Goal: Complete application form

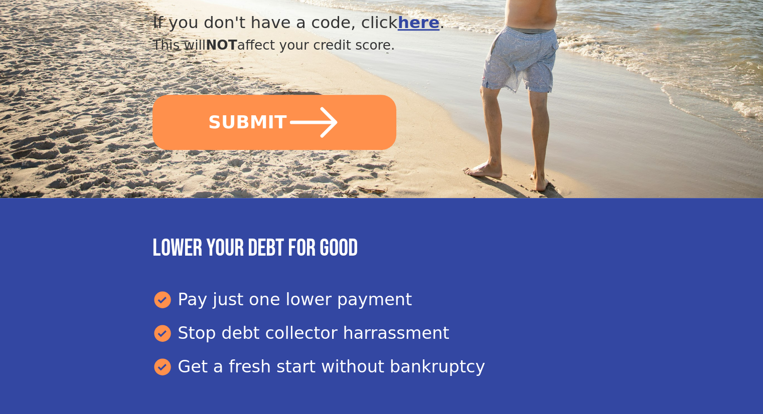
scroll to position [501, 0]
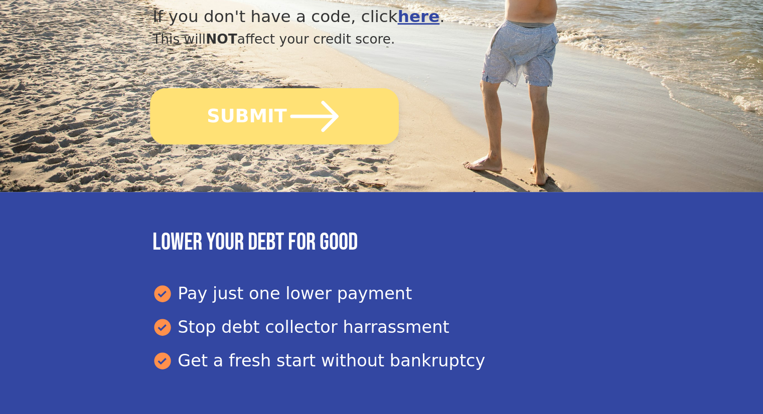
click at [248, 88] on button "SUBMIT" at bounding box center [274, 116] width 249 height 56
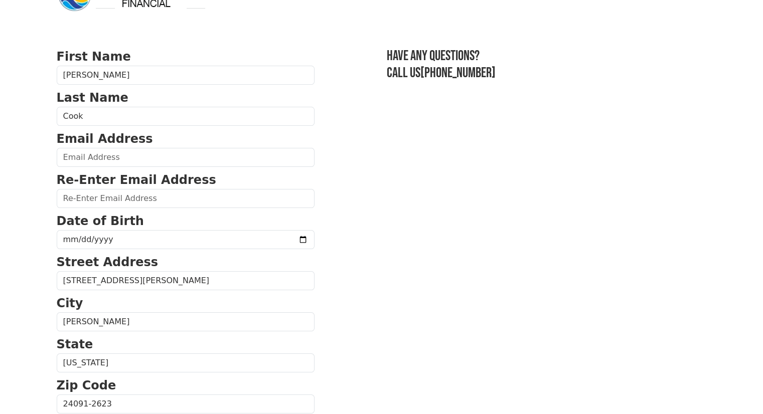
scroll to position [100, 0]
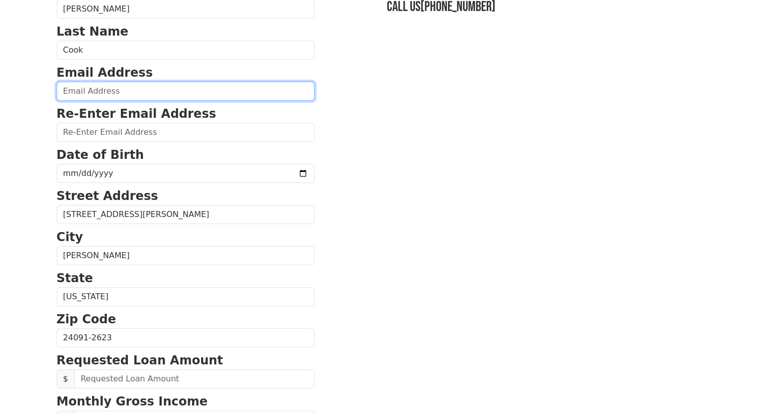
click at [93, 84] on input "email" at bounding box center [186, 91] width 258 height 19
type input "[EMAIL_ADDRESS][DOMAIN_NAME]"
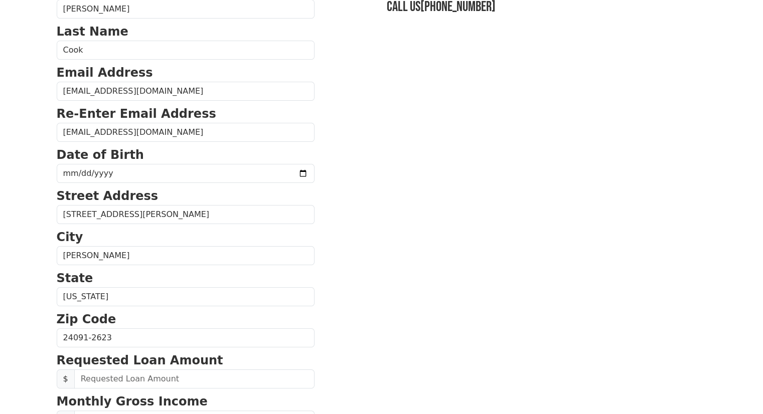
type input "[PHONE_NUMBER]"
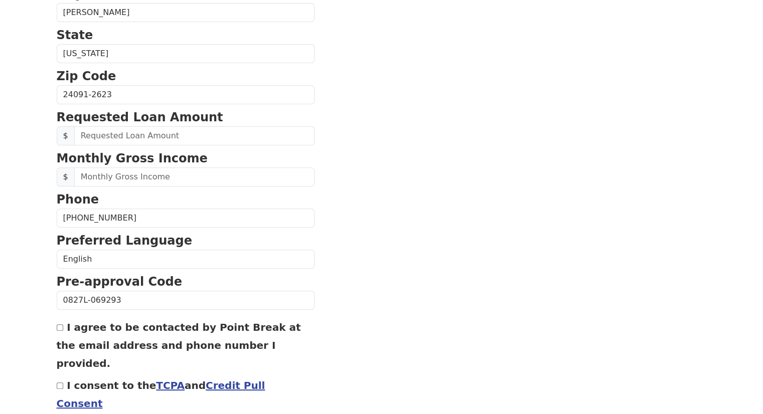
scroll to position [352, 0]
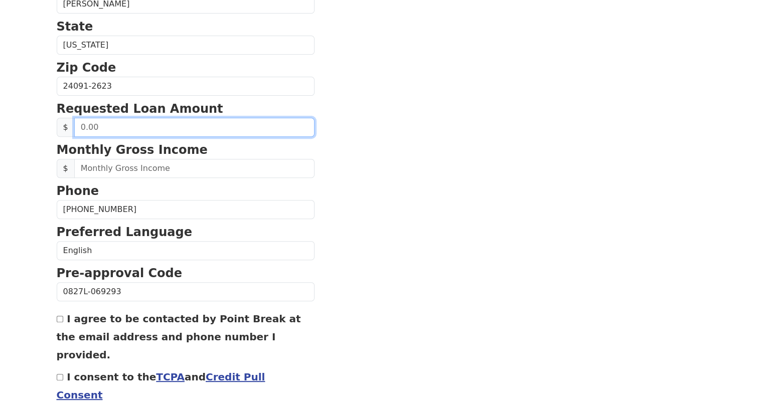
click at [134, 126] on input "text" at bounding box center [194, 127] width 240 height 19
drag, startPoint x: 134, startPoint y: 126, endPoint x: 64, endPoint y: 124, distance: 69.7
click at [69, 123] on div "$" at bounding box center [186, 127] width 258 height 19
type input "30,000.00"
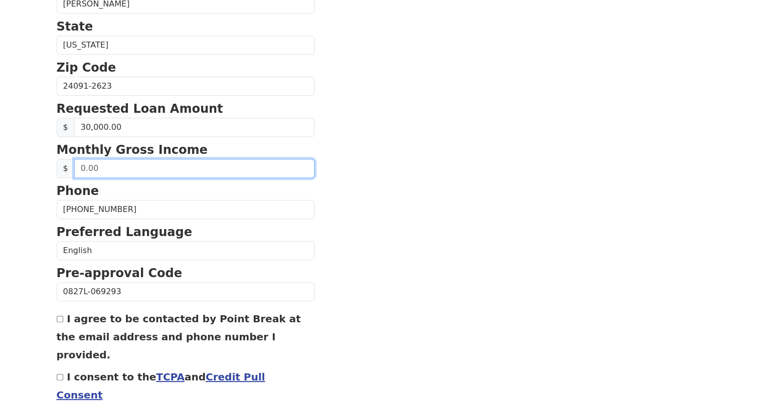
click at [118, 162] on input "text" at bounding box center [194, 168] width 240 height 19
drag, startPoint x: 97, startPoint y: 173, endPoint x: 66, endPoint y: 174, distance: 30.6
click at [66, 174] on div "$" at bounding box center [186, 168] width 258 height 19
type input "7,900.00"
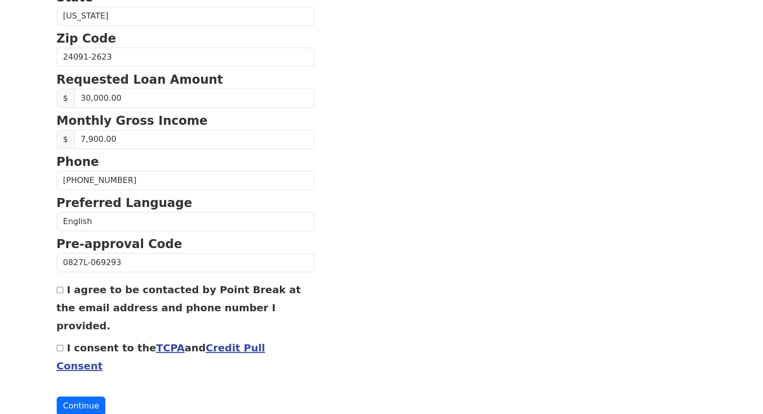
click at [59, 288] on input "I agree to be contacted by Point Break at the email address and phone number I …" at bounding box center [60, 290] width 7 height 7
checkbox input "true"
click at [59, 345] on input "I consent to the TCPA and Credit Pull Consent" at bounding box center [60, 348] width 7 height 7
checkbox input "true"
click at [75, 397] on button "Continue" at bounding box center [81, 406] width 49 height 19
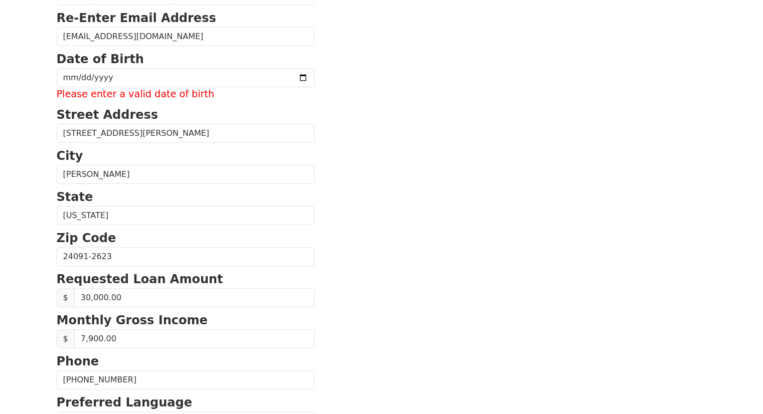
scroll to position [195, 0]
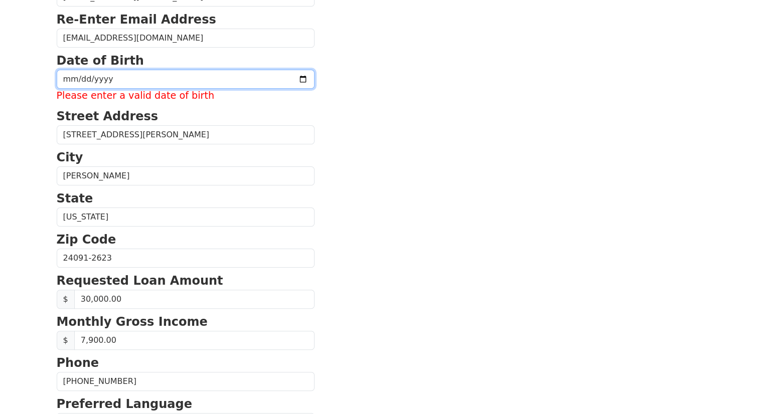
click at [128, 70] on input "date" at bounding box center [186, 79] width 258 height 19
type input "0017-01-11"
type input "0971-01-11"
type input "1971-01-11"
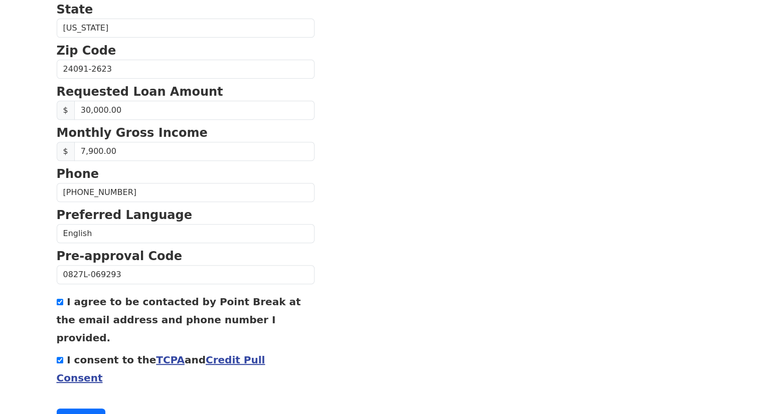
scroll to position [381, 0]
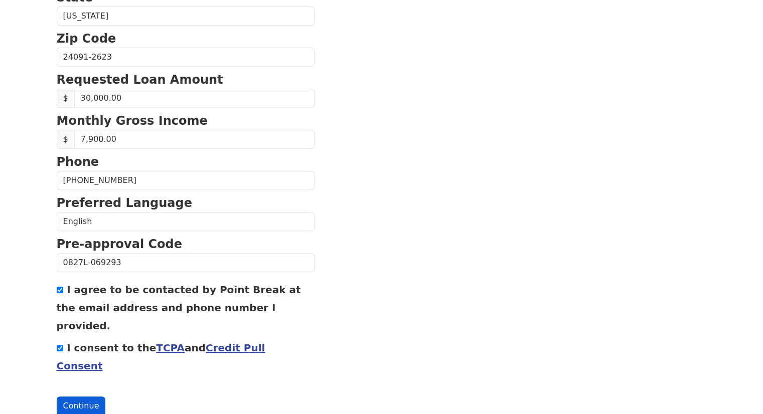
click at [81, 397] on button "Continue" at bounding box center [81, 406] width 49 height 19
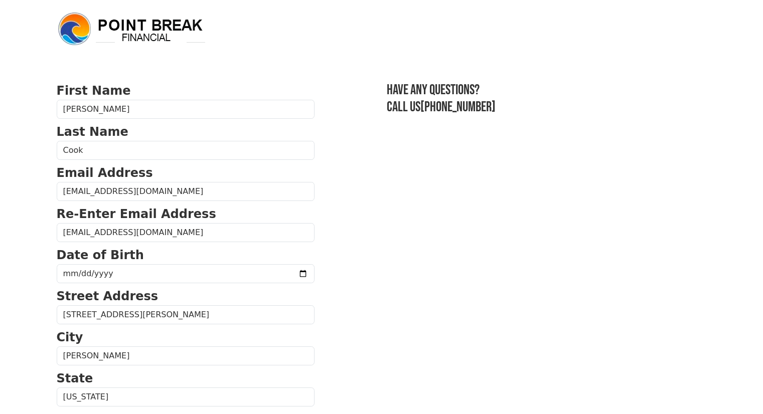
scroll to position [381, 0]
